Goal: Task Accomplishment & Management: Complete application form

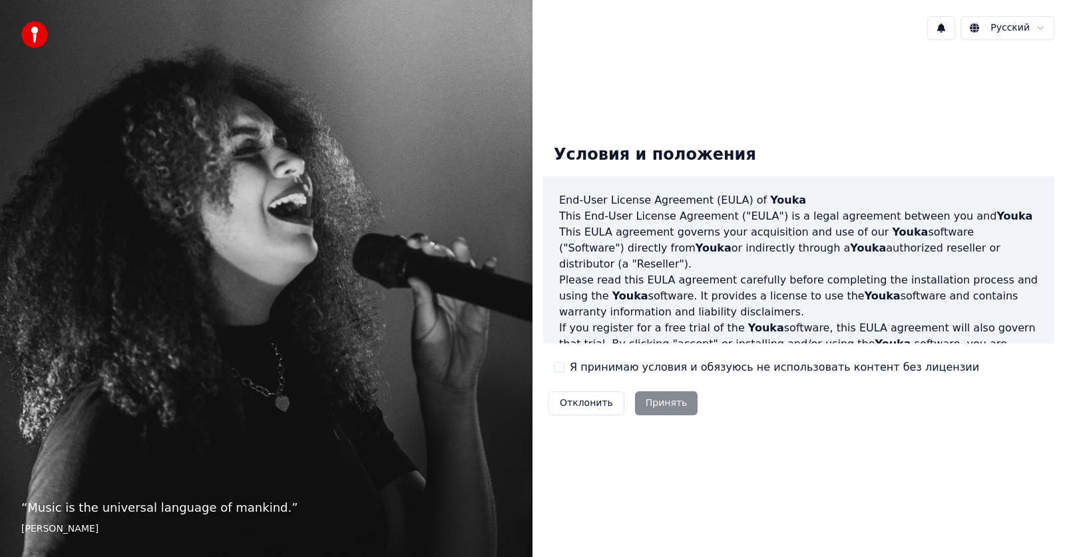
click at [892, 232] on span "Youka" at bounding box center [910, 232] width 36 height 13
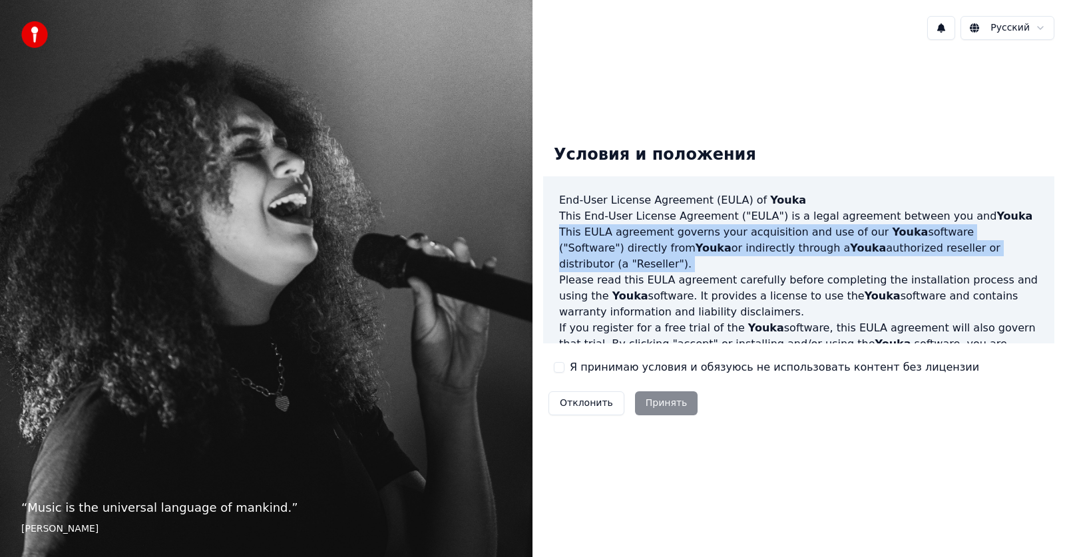
click at [892, 232] on span "Youka" at bounding box center [910, 232] width 36 height 13
click at [559, 373] on button "Я принимаю условия и обязуюсь не использовать контент без лицензии" at bounding box center [559, 367] width 11 height 11
click at [666, 397] on button "Принять" at bounding box center [666, 403] width 63 height 24
